Goal: Communication & Community: Answer question/provide support

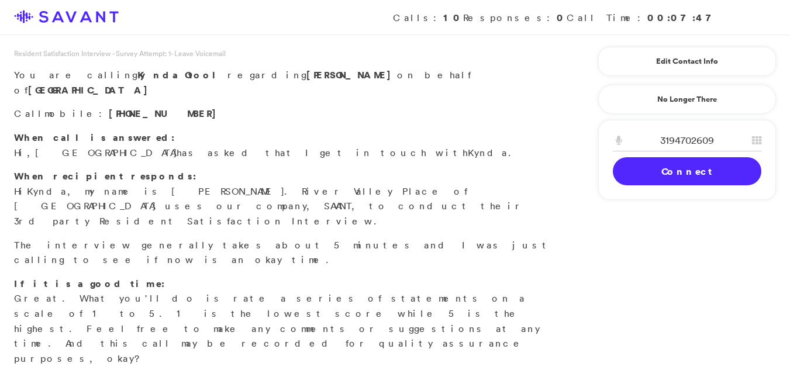
click at [654, 164] on link "Connect" at bounding box center [687, 171] width 149 height 28
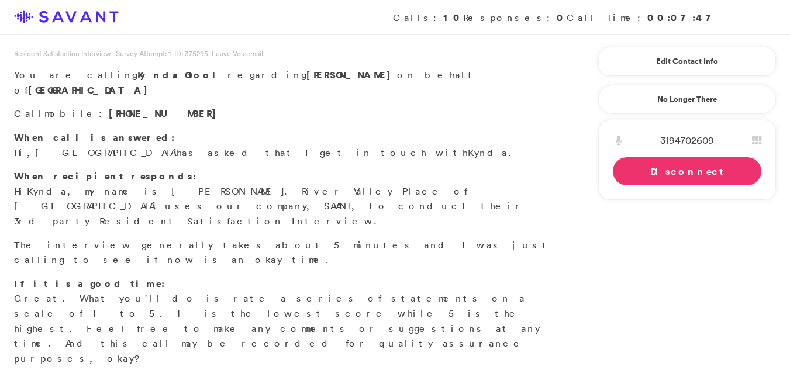
click at [654, 164] on link "Disconnect" at bounding box center [687, 171] width 149 height 28
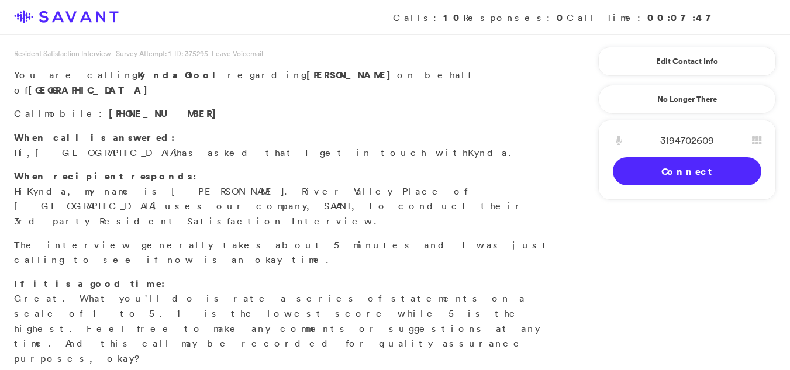
click at [654, 161] on link "Connect" at bounding box center [687, 171] width 149 height 28
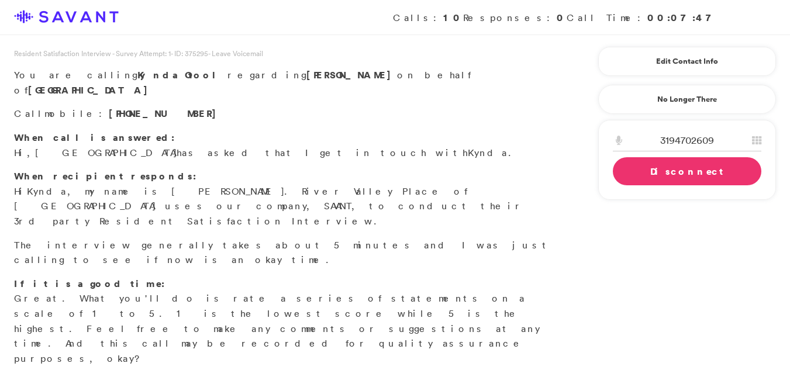
click at [656, 170] on link "Disconnect" at bounding box center [687, 171] width 149 height 28
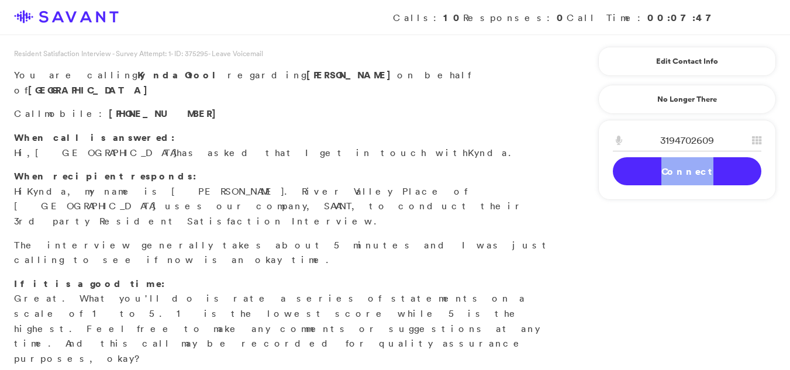
click at [656, 170] on link "Connect" at bounding box center [687, 171] width 149 height 28
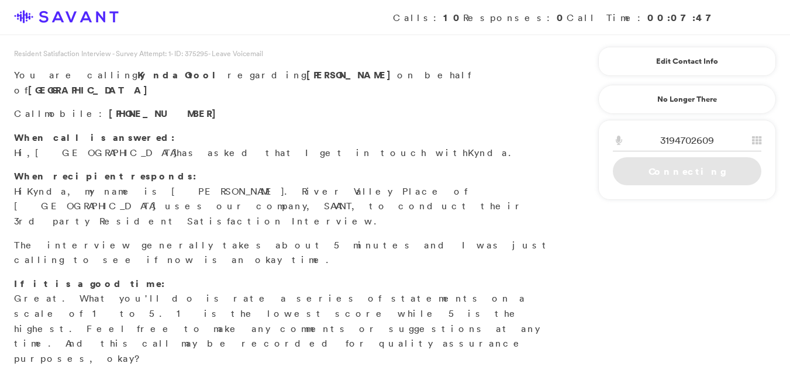
click at [656, 170] on link "Connecting" at bounding box center [687, 171] width 149 height 28
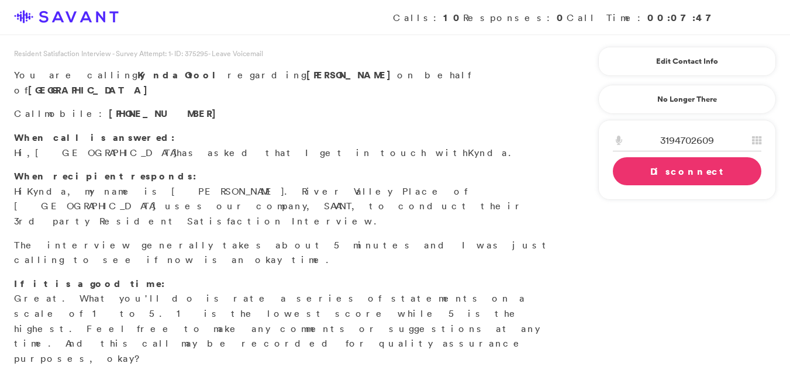
click at [656, 170] on link "Disconnect" at bounding box center [687, 171] width 149 height 28
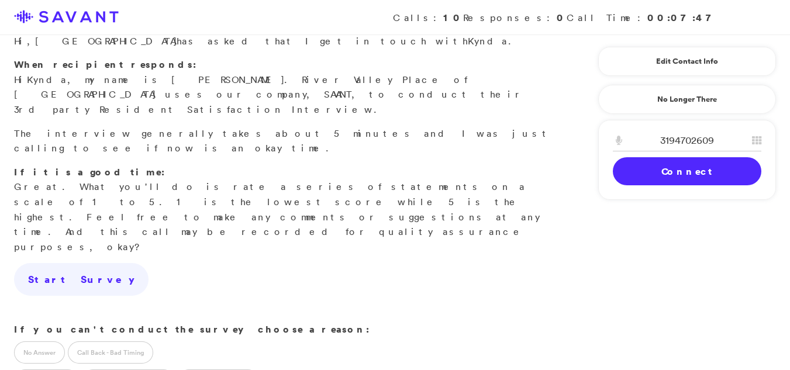
scroll to position [150, 0]
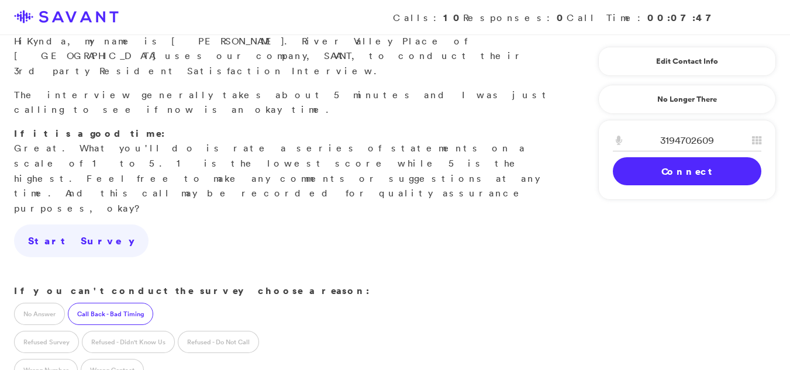
click at [88, 303] on label "Call Back - Bad Timing" at bounding box center [110, 314] width 85 height 22
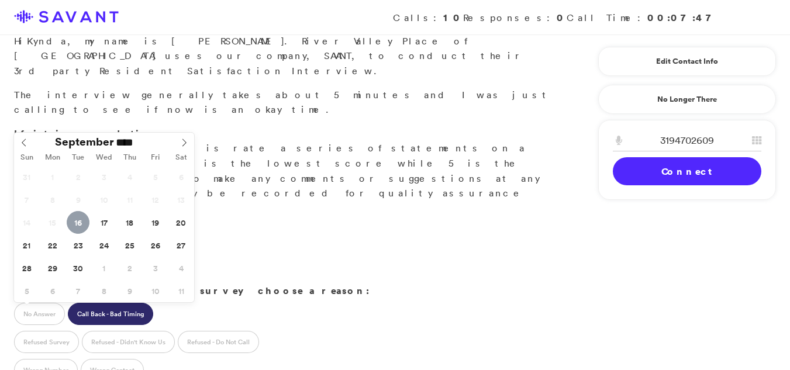
type input "**********"
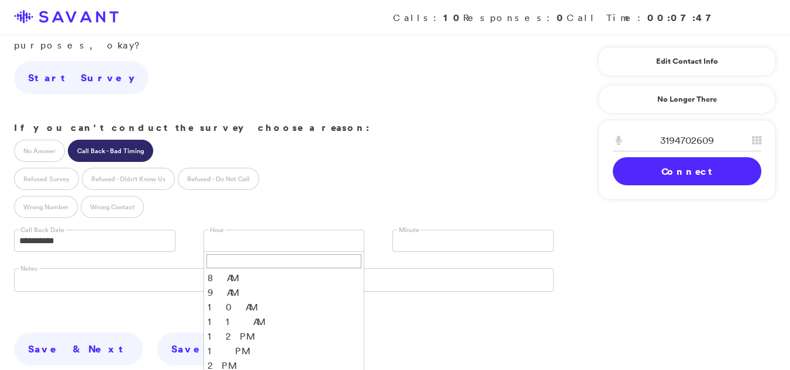
scroll to position [316, 0]
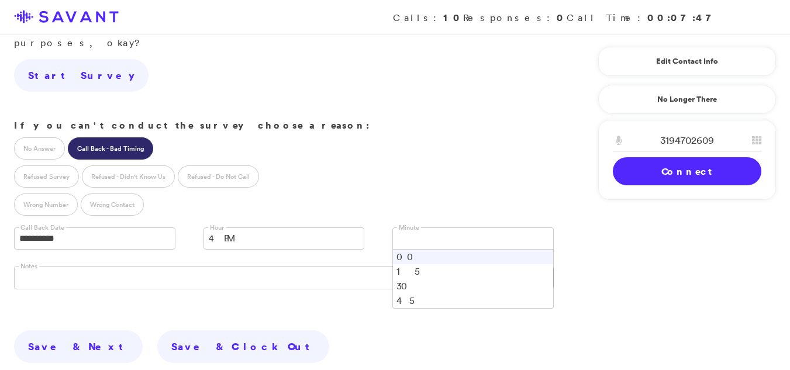
click at [454, 228] on link at bounding box center [473, 239] width 161 height 22
click at [415, 250] on li "00" at bounding box center [473, 257] width 160 height 15
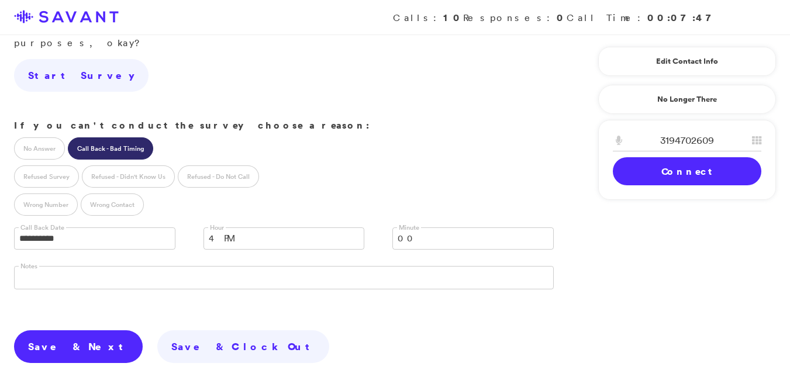
click at [37, 331] on link "Save & Next" at bounding box center [78, 347] width 129 height 33
